Goal: Share content

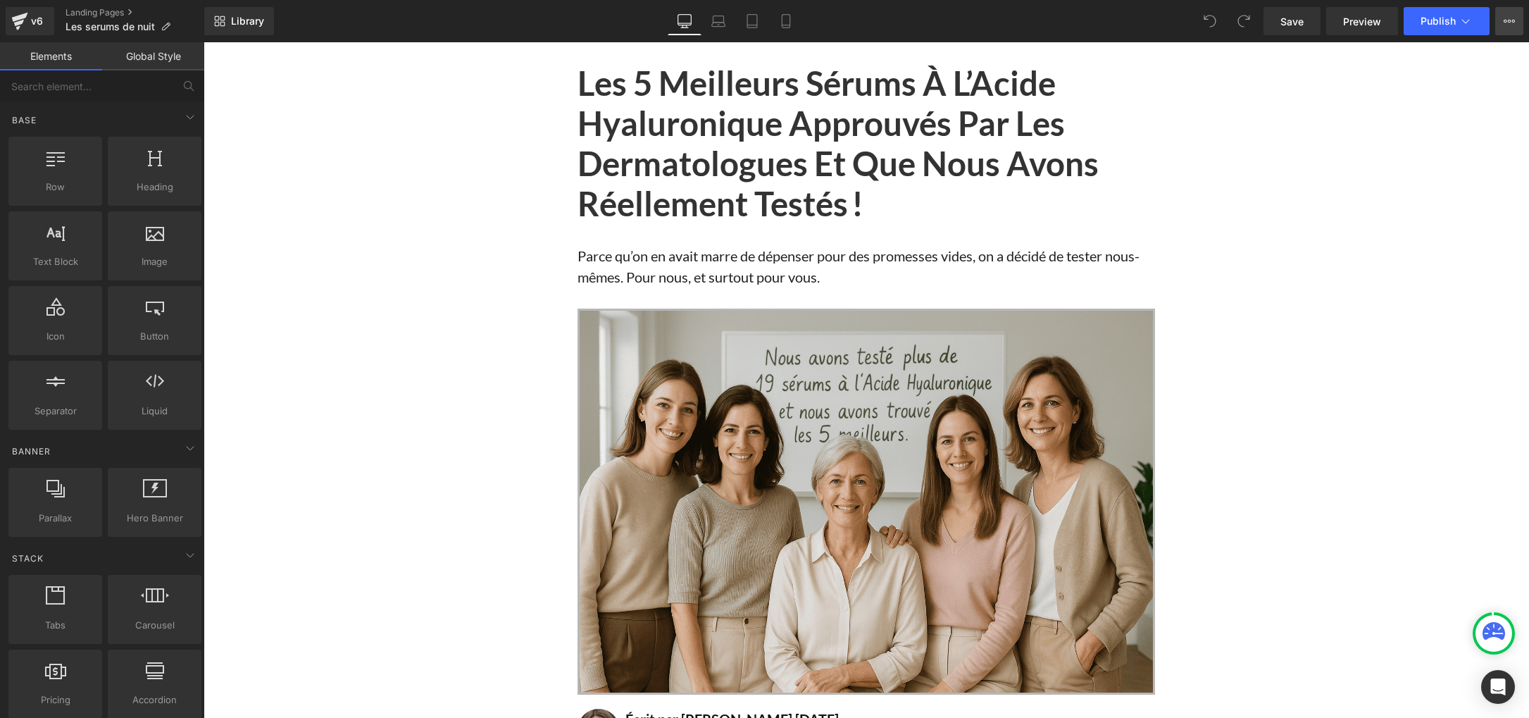
click at [1512, 23] on icon at bounding box center [1509, 20] width 11 height 11
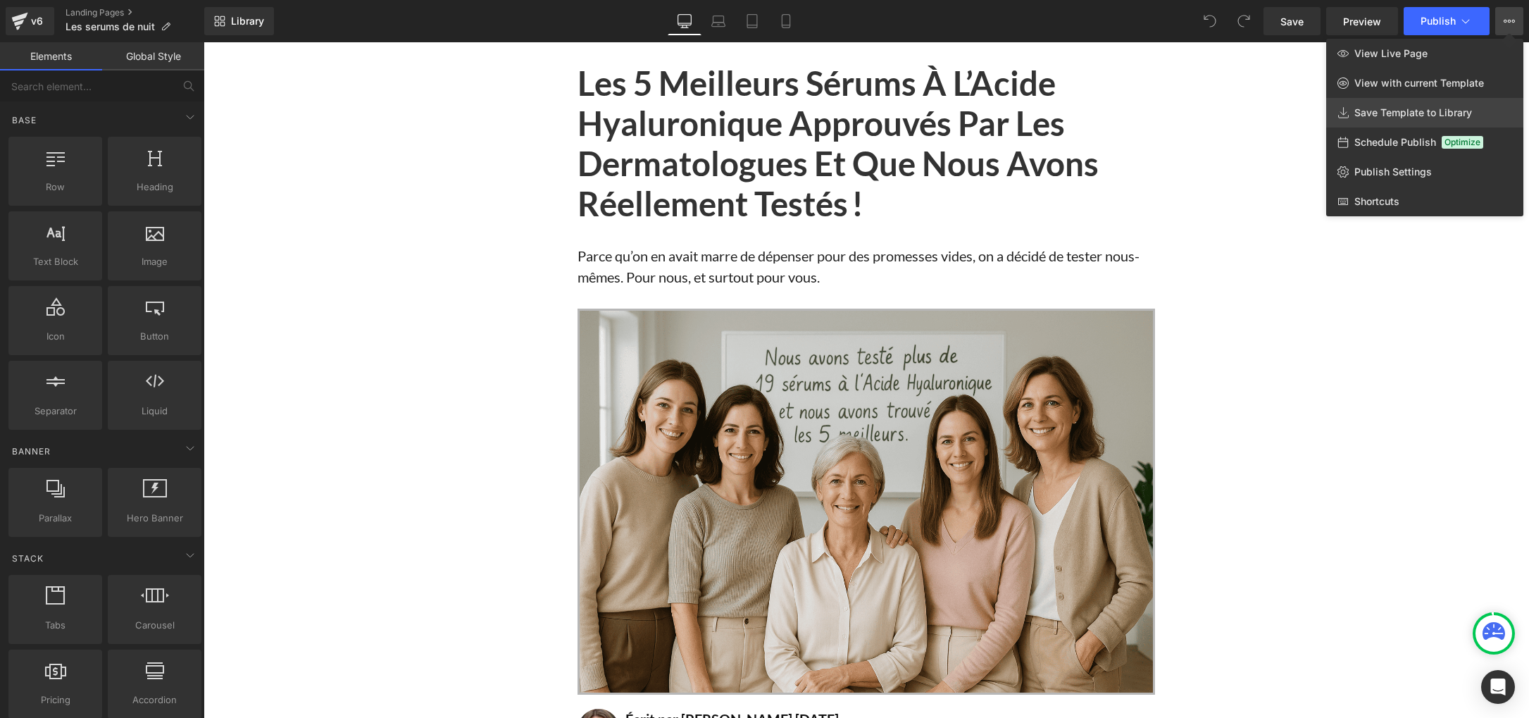
click at [1379, 108] on span "Save Template to Library" at bounding box center [1414, 112] width 118 height 13
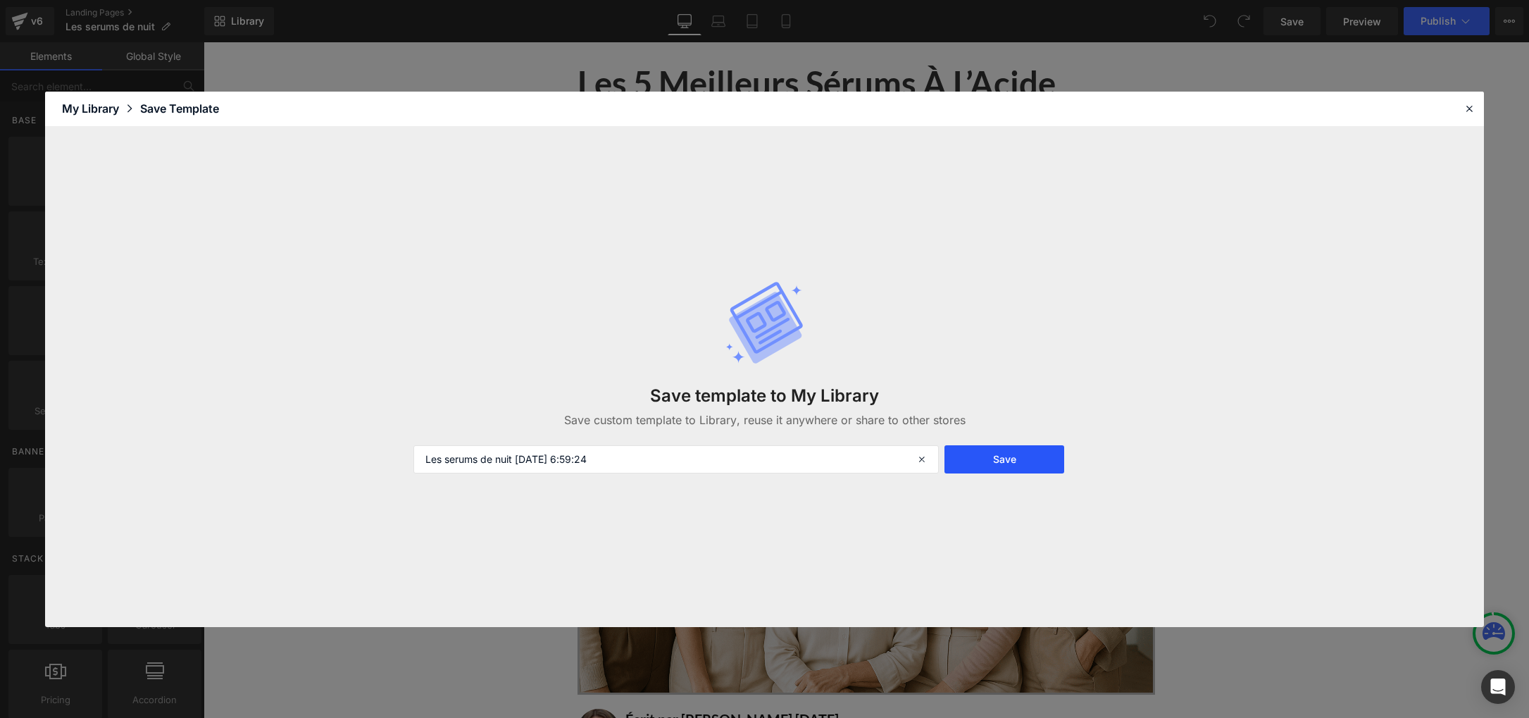
click at [983, 456] on button "Save" at bounding box center [1005, 459] width 120 height 28
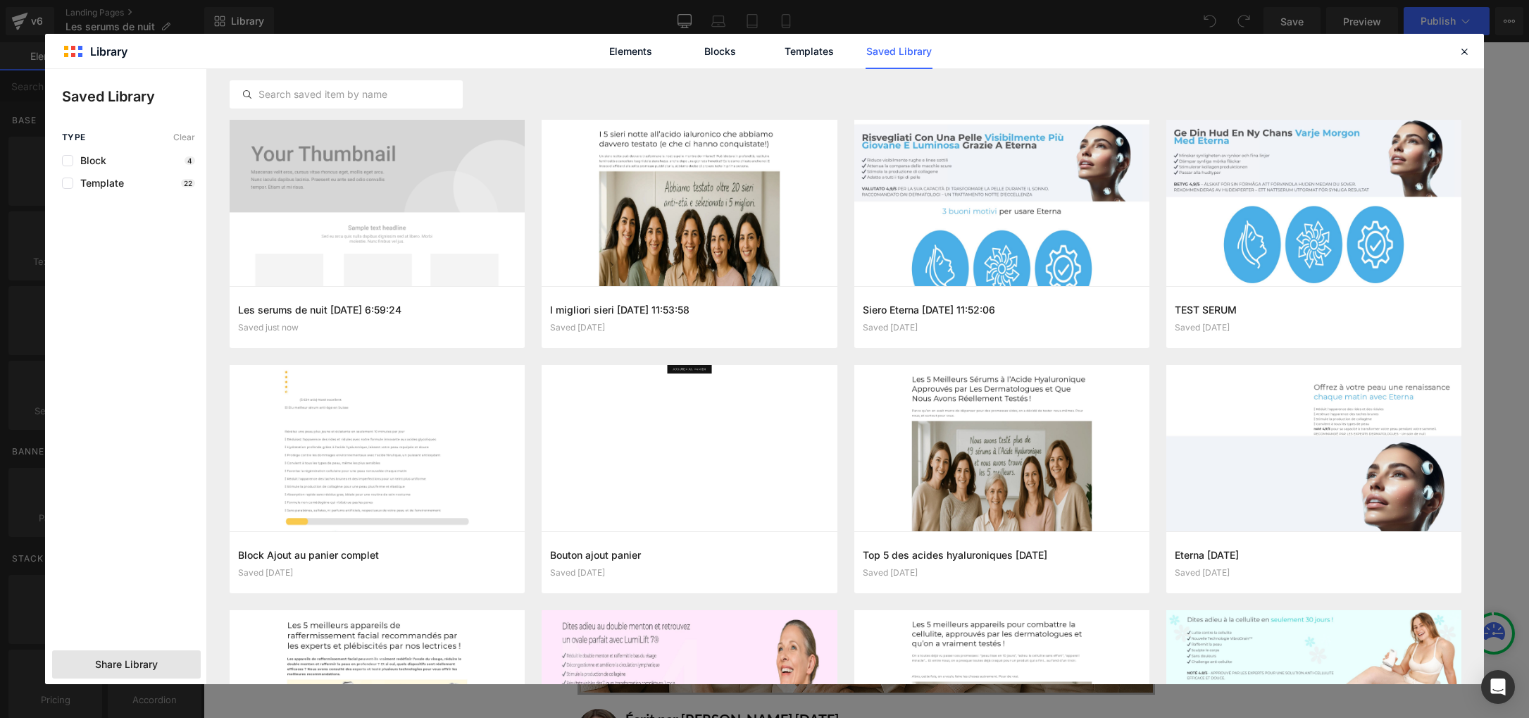
click at [106, 665] on span "Share Library" at bounding box center [126, 664] width 63 height 14
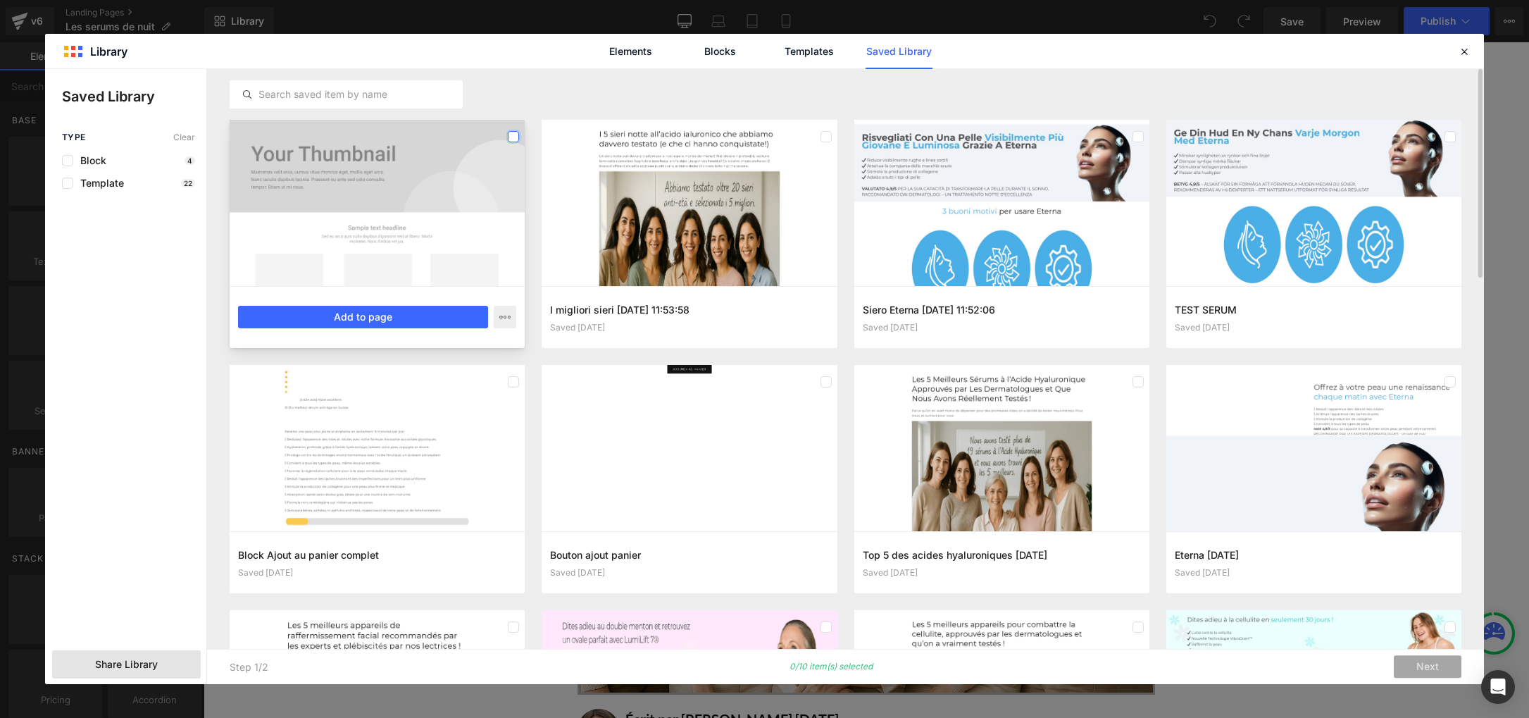
click at [512, 138] on label at bounding box center [513, 136] width 11 height 11
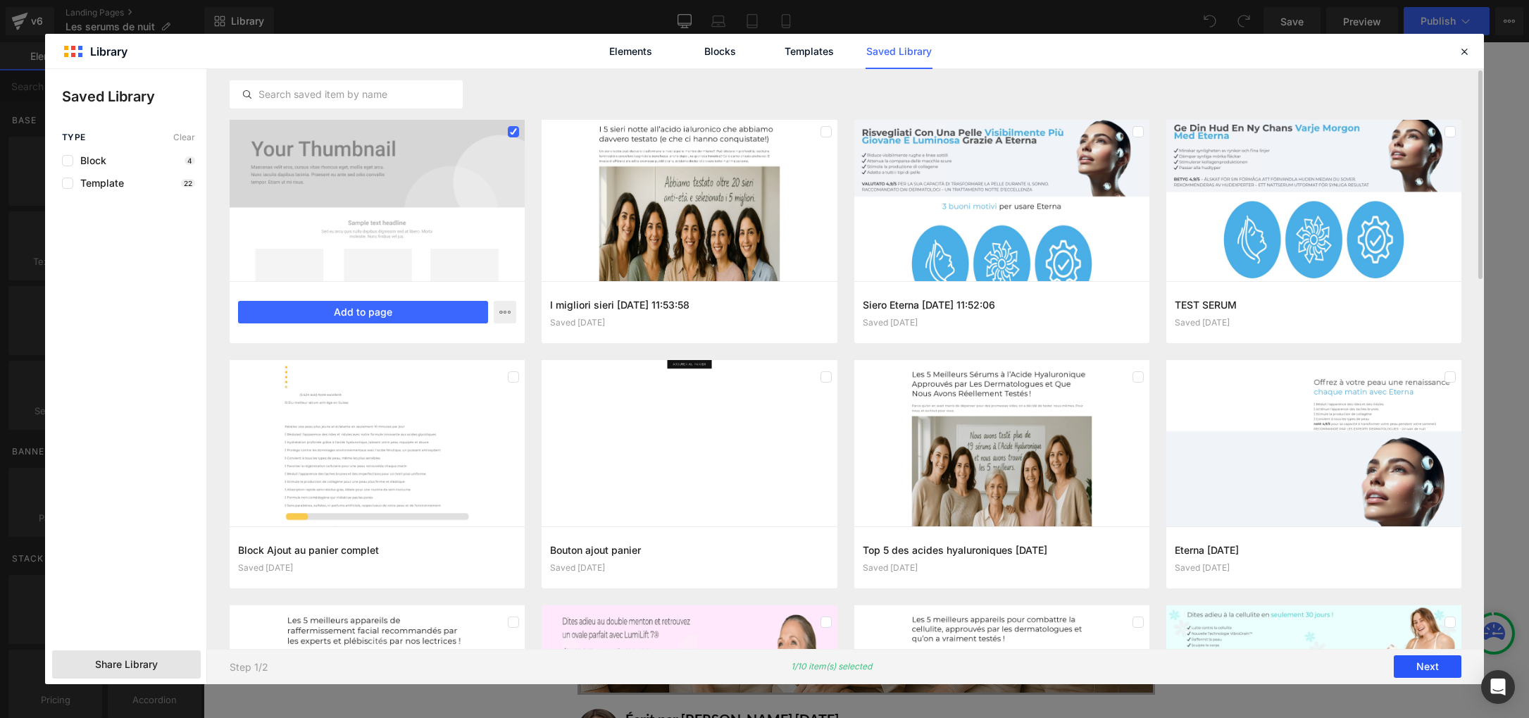
scroll to position [8, 0]
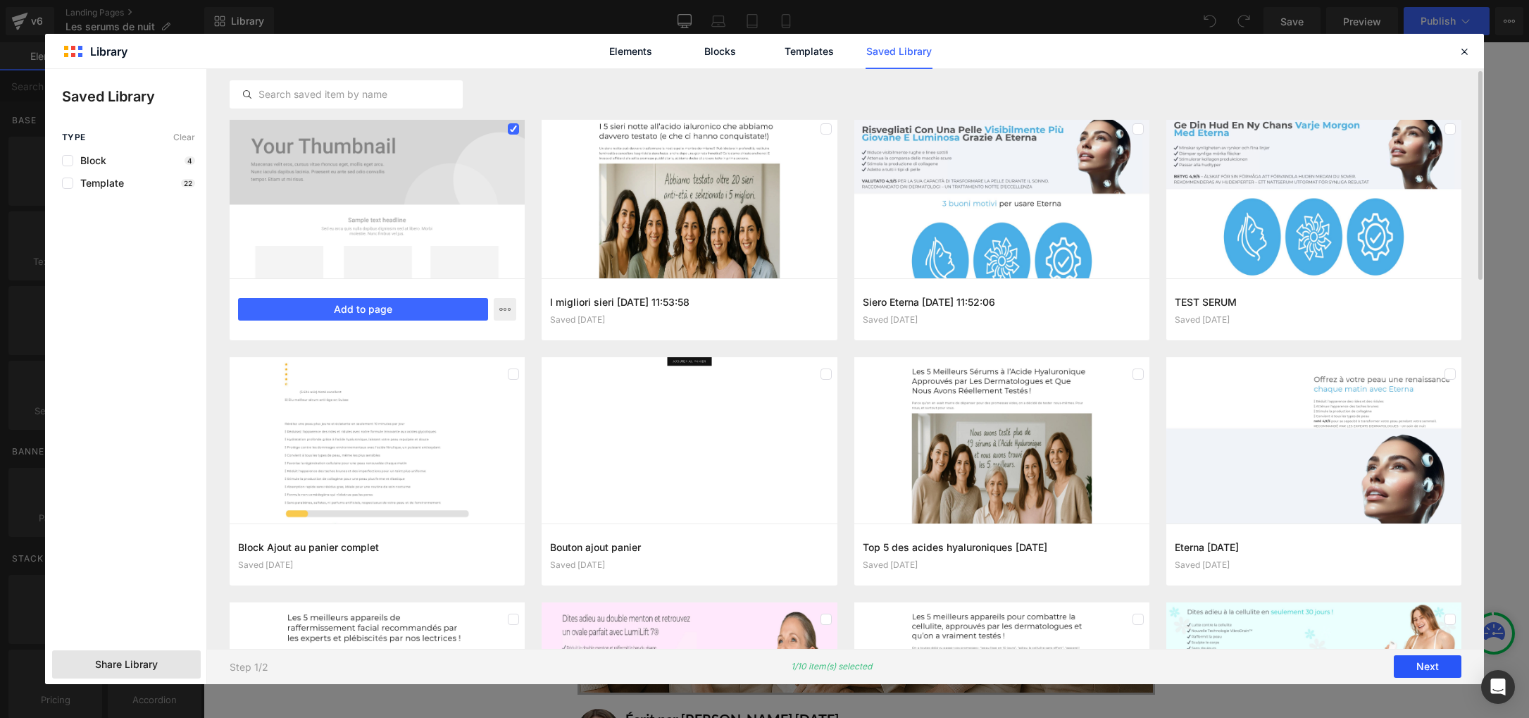
click at [1422, 662] on button "Next" at bounding box center [1428, 667] width 68 height 23
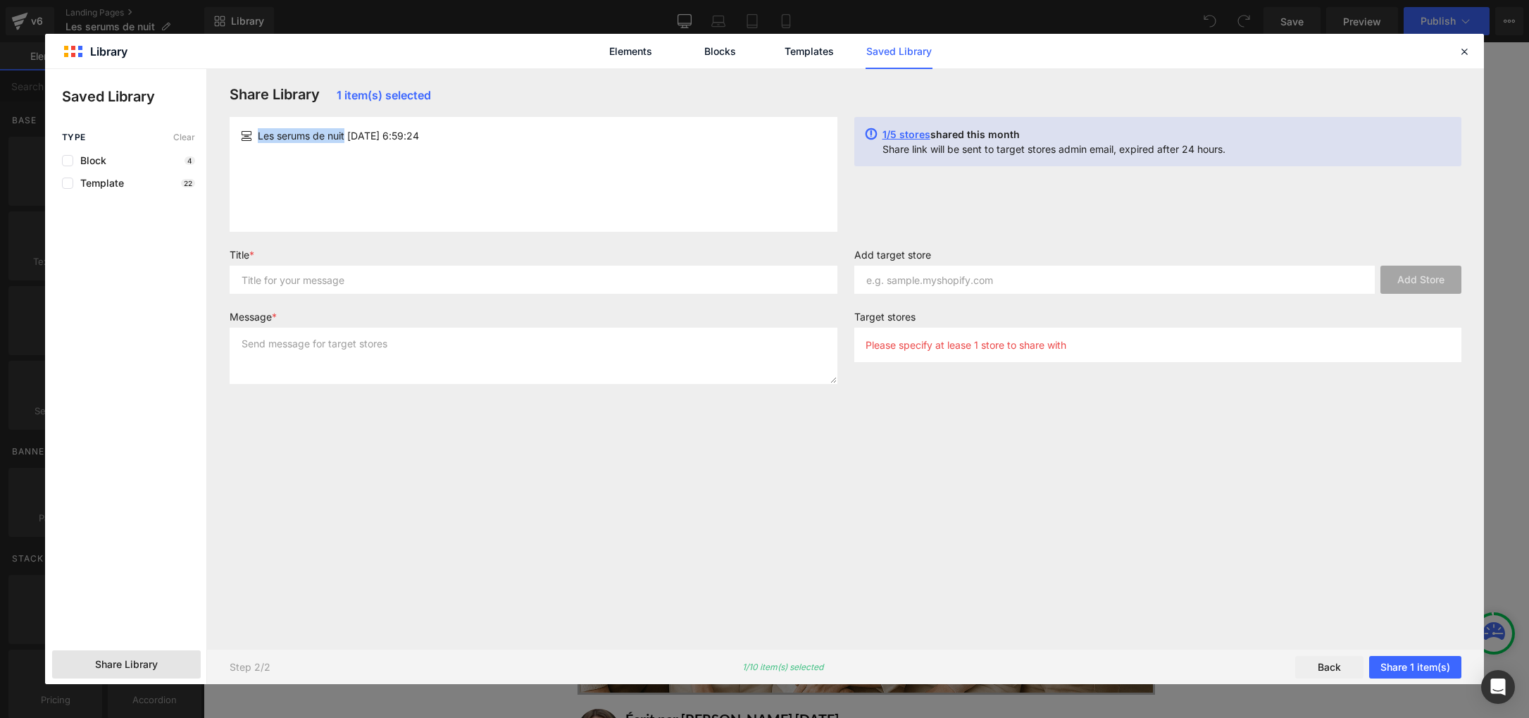
drag, startPoint x: 347, startPoint y: 136, endPoint x: 256, endPoint y: 140, distance: 91.7
click at [256, 140] on div "Les serums de nuit [DATE] 6:59:24" at bounding box center [533, 135] width 585 height 15
copy span "Les serums de nuit"
click at [292, 287] on input "text" at bounding box center [534, 280] width 608 height 28
paste input "Les serums de nuit"
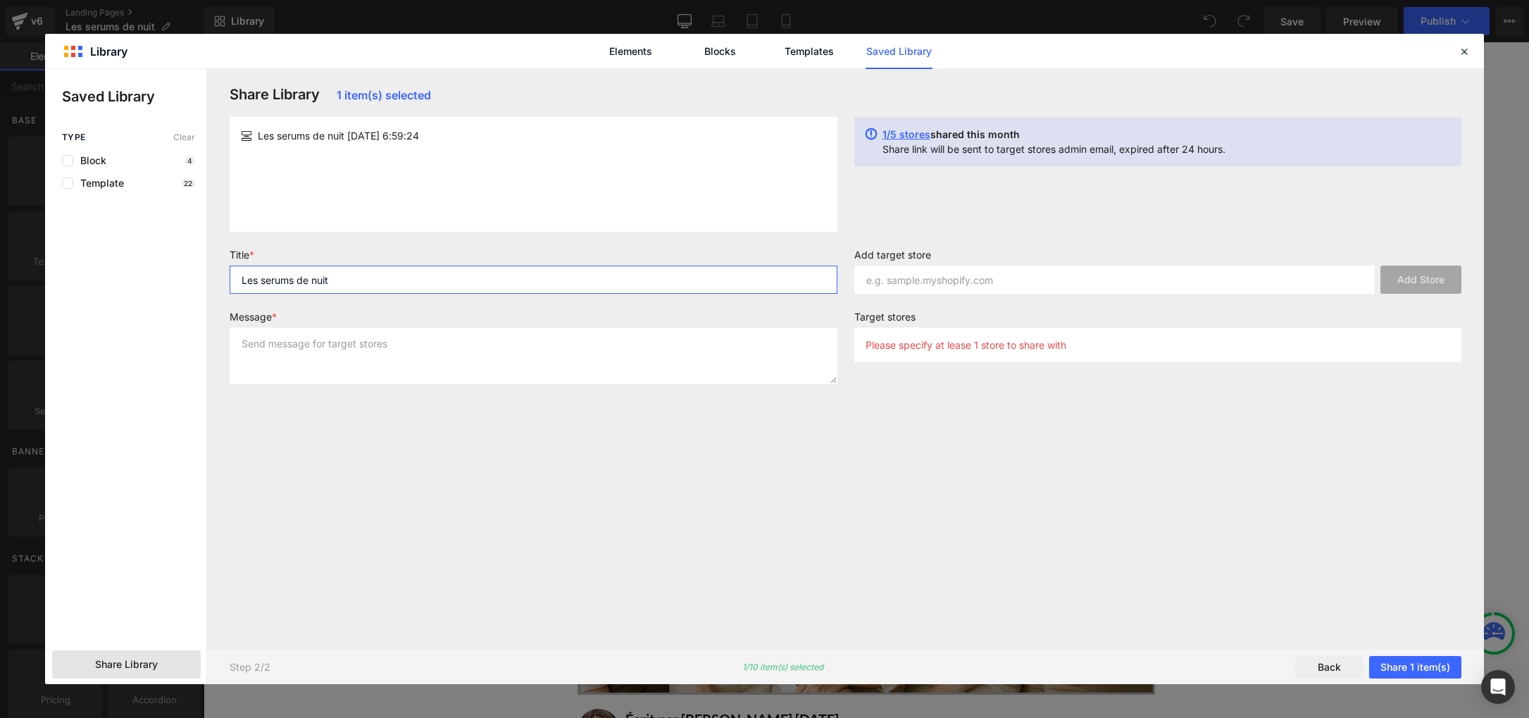
type input "Les serums de nuit"
click at [287, 340] on textarea at bounding box center [534, 356] width 608 height 56
paste textarea "Les serums de nuit"
type textarea "Les serums de nuit"
click at [966, 278] on input "text" at bounding box center [1114, 280] width 521 height 28
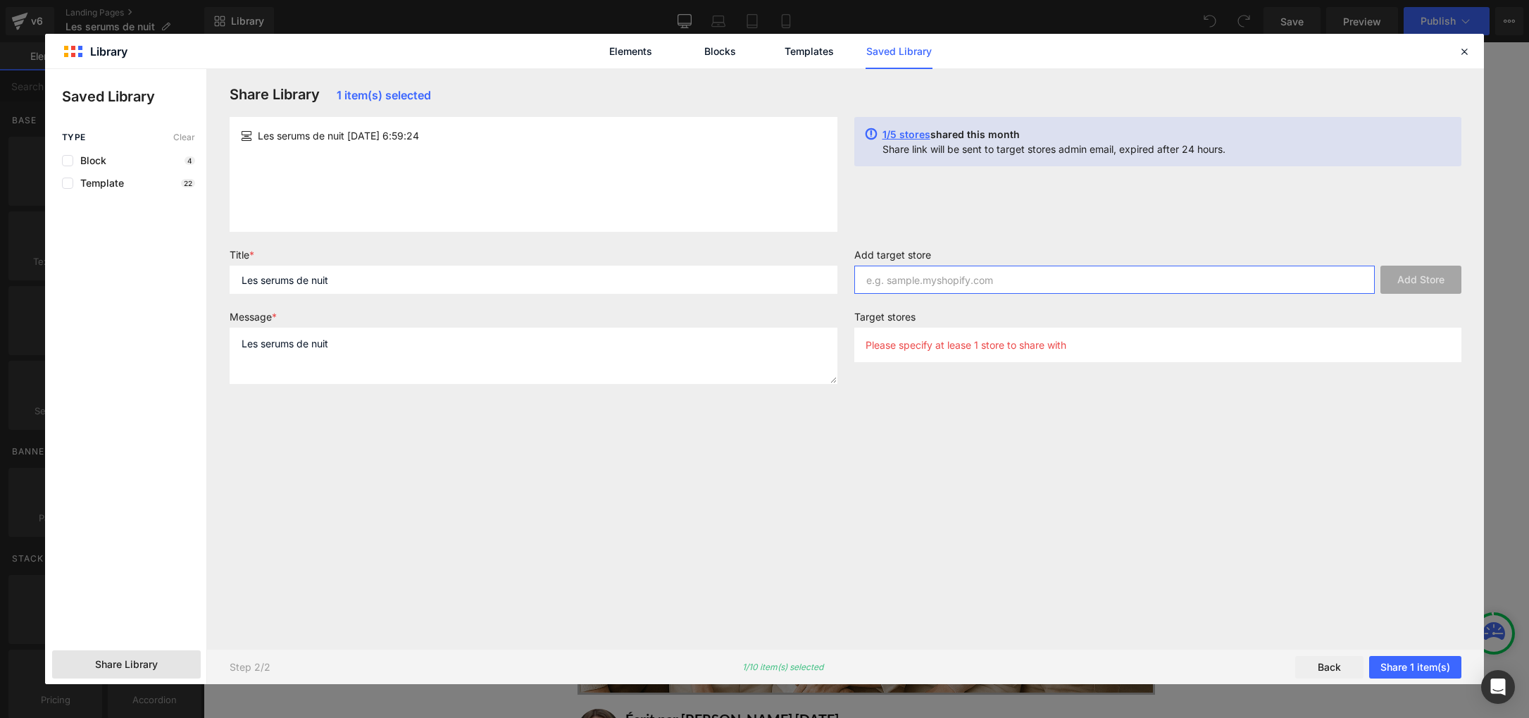
paste input "[DOMAIN_NAME]"
type input "[DOMAIN_NAME]"
click at [1416, 281] on button "Add Store" at bounding box center [1421, 280] width 81 height 28
click at [1417, 661] on button "Share 1 item(s)" at bounding box center [1415, 667] width 92 height 23
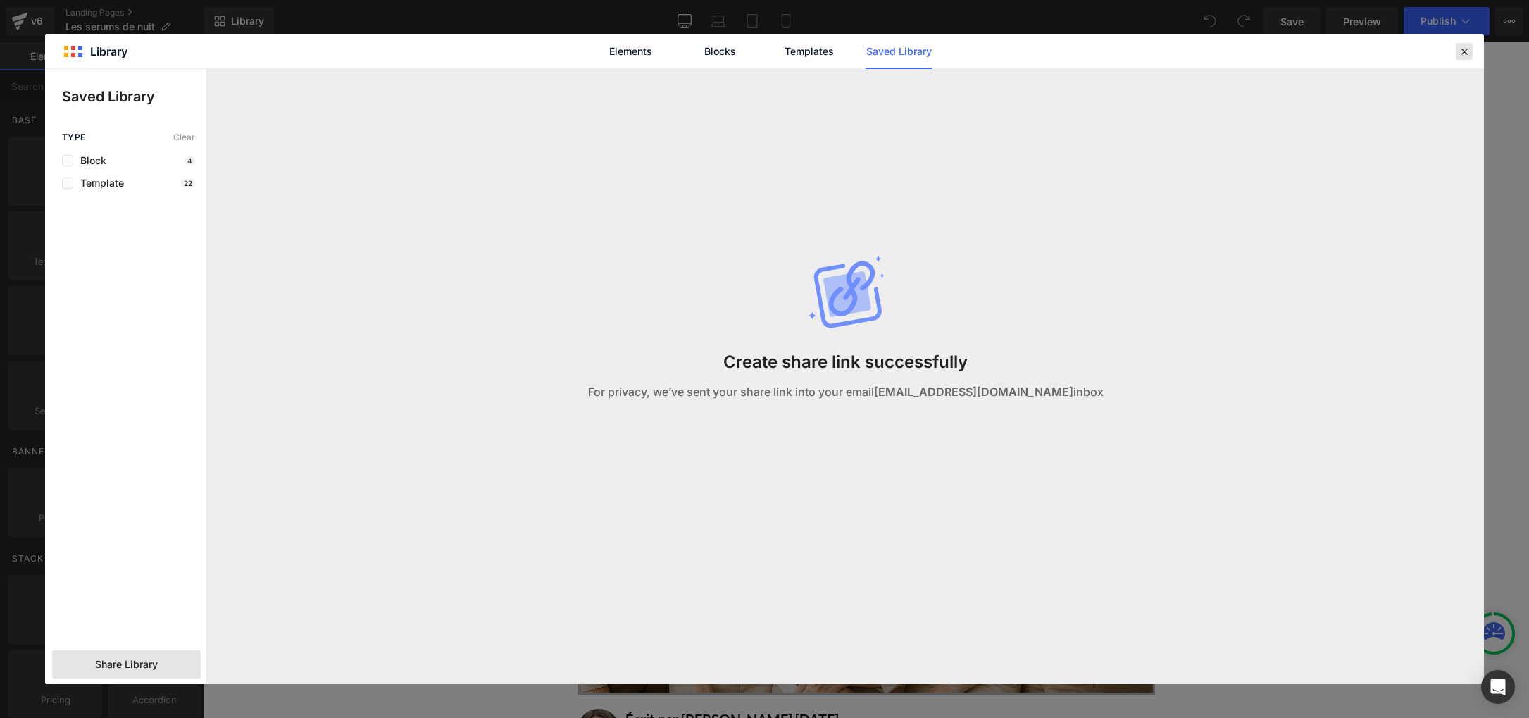
click at [1458, 47] on icon at bounding box center [1464, 51] width 13 height 13
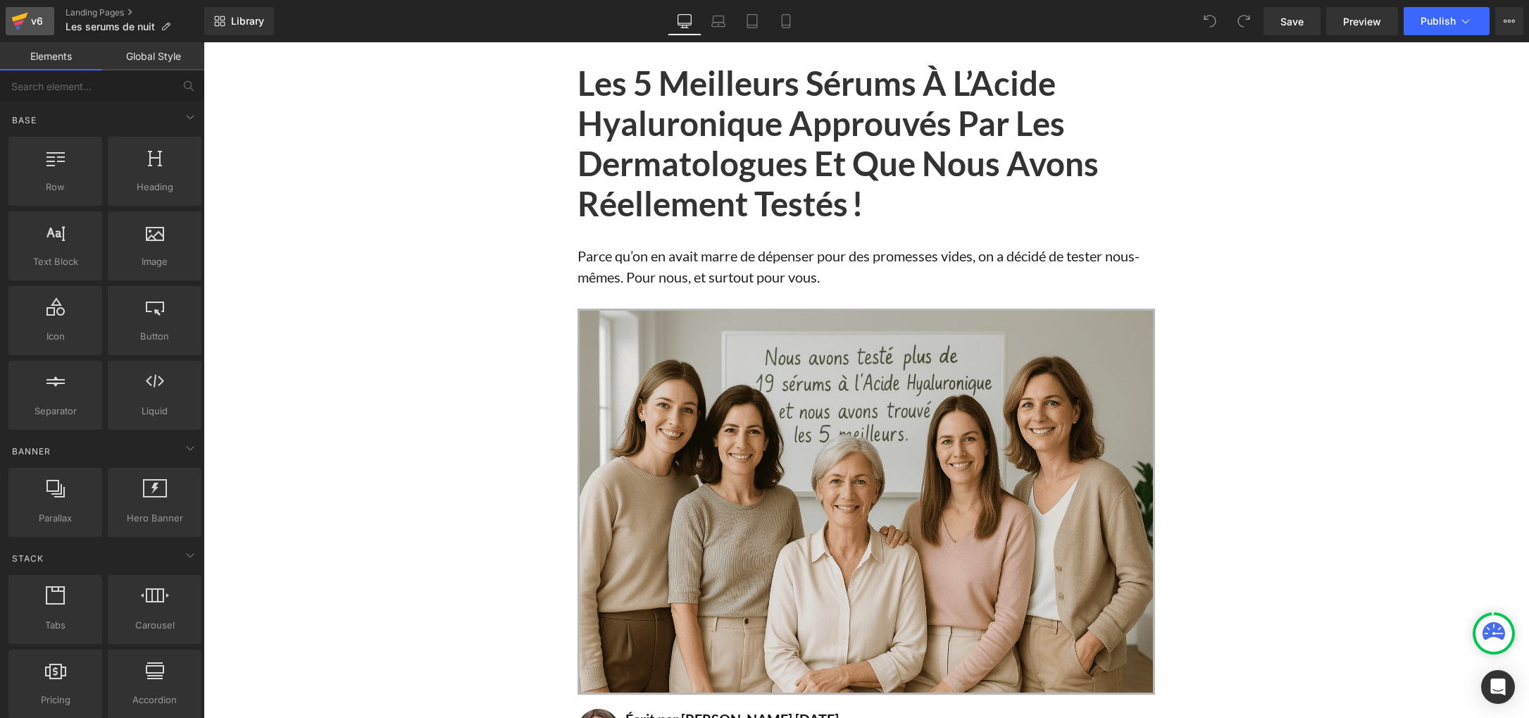
click at [21, 20] on icon at bounding box center [19, 23] width 10 height 6
